Goal: Obtain resource: Download file/media

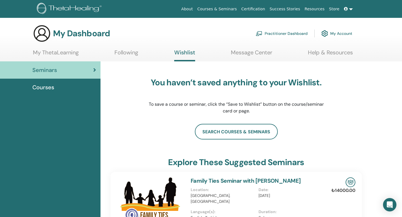
click at [69, 52] on link "My ThetaLearning" at bounding box center [56, 54] width 46 height 11
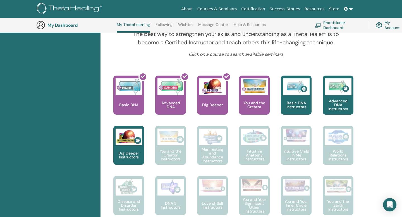
scroll to position [203, 0]
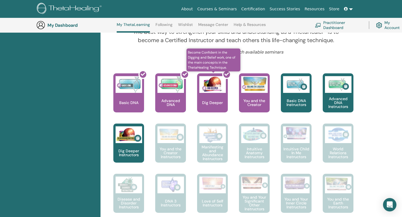
click at [219, 99] on div at bounding box center [215, 95] width 31 height 50
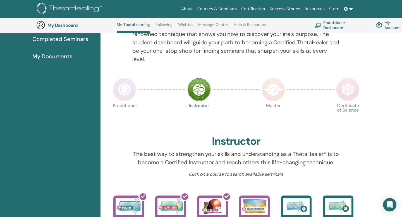
scroll to position [73, 0]
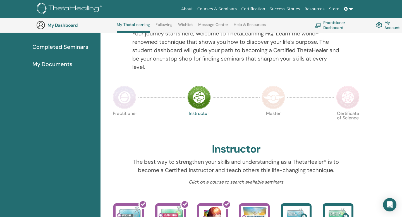
click at [61, 65] on span "My Documents" at bounding box center [52, 64] width 40 height 8
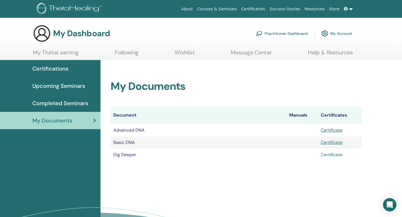
click at [331, 154] on link "Certificate" at bounding box center [332, 155] width 22 height 6
